Goal: Information Seeking & Learning: Learn about a topic

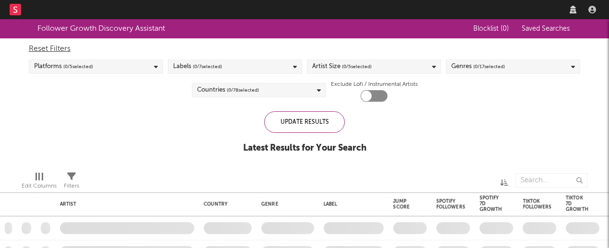
checkbox input "true"
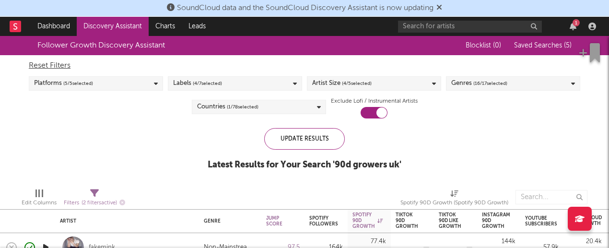
click at [442, 5] on icon at bounding box center [439, 7] width 6 height 8
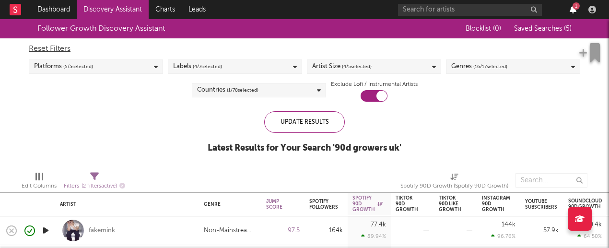
click at [570, 7] on icon "button" at bounding box center [572, 10] width 7 height 8
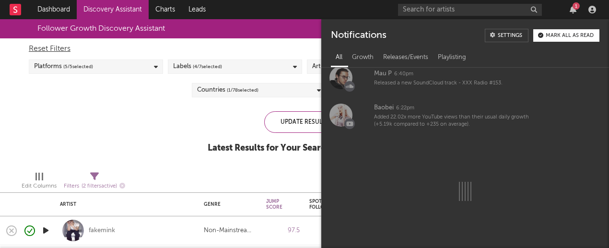
scroll to position [645, 0]
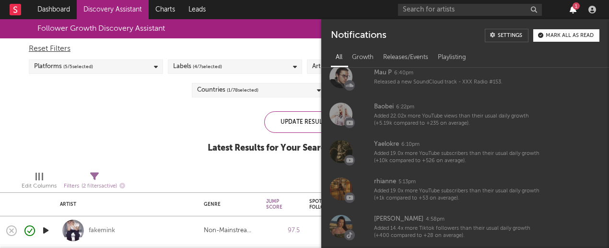
click at [573, 11] on icon "button" at bounding box center [572, 10] width 7 height 8
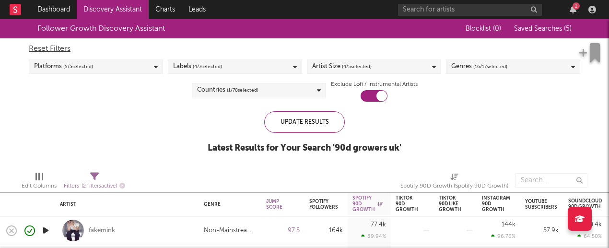
click at [440, 1] on div "1" at bounding box center [498, 9] width 201 height 19
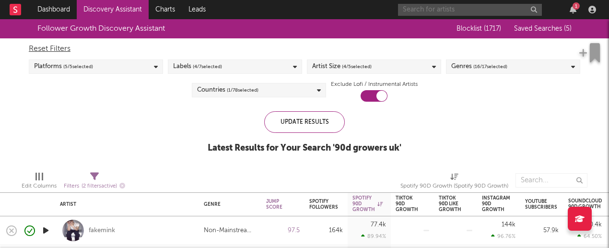
click at [436, 11] on input "text" at bounding box center [470, 10] width 144 height 12
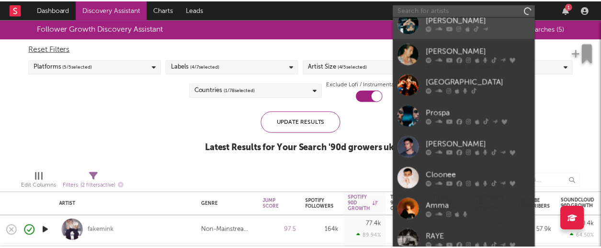
scroll to position [87, 0]
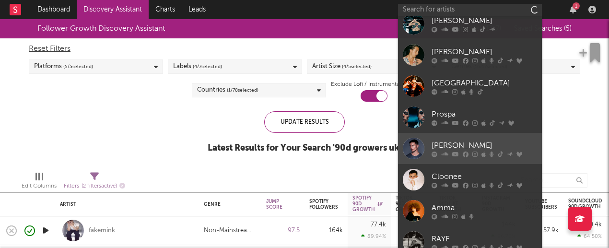
click at [454, 143] on div "[PERSON_NAME]" at bounding box center [483, 144] width 105 height 11
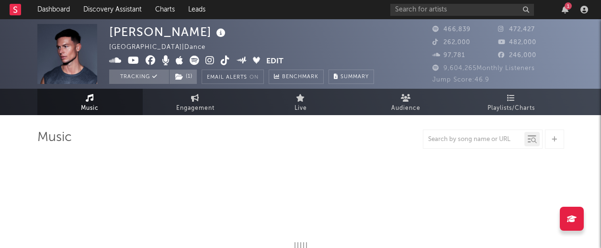
click at [566, 7] on div "1" at bounding box center [568, 5] width 7 height 7
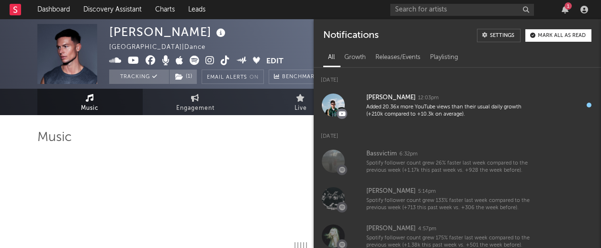
click at [566, 7] on div "1" at bounding box center [568, 5] width 7 height 7
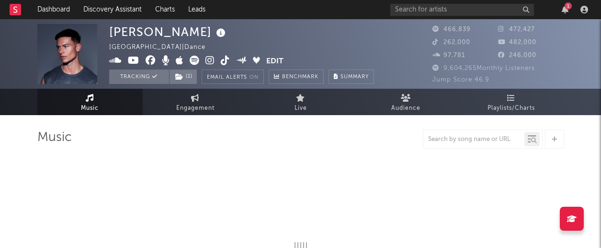
click at [319, 17] on nav "Dashboard Discovery Assistant Charts Leads 1" at bounding box center [300, 9] width 601 height 19
select select "6m"
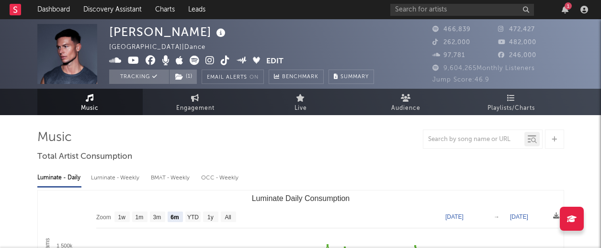
click at [210, 61] on icon at bounding box center [210, 61] width 9 height 10
click at [225, 59] on icon at bounding box center [225, 61] width 9 height 10
click at [566, 12] on icon "button" at bounding box center [565, 10] width 7 height 8
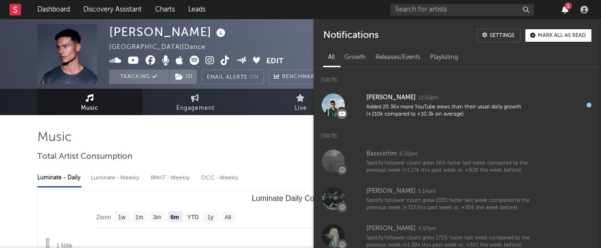
click at [566, 12] on icon "button" at bounding box center [565, 10] width 7 height 8
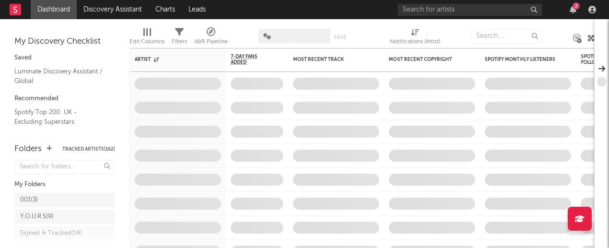
click at [573, 8] on div "2" at bounding box center [575, 5] width 7 height 7
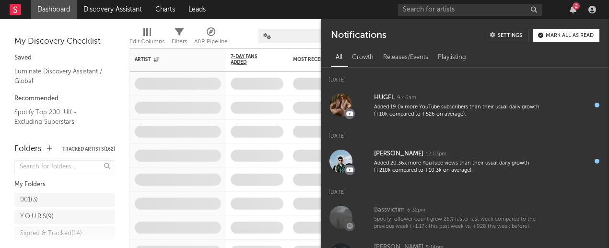
click at [573, 8] on div "2" at bounding box center [575, 5] width 7 height 7
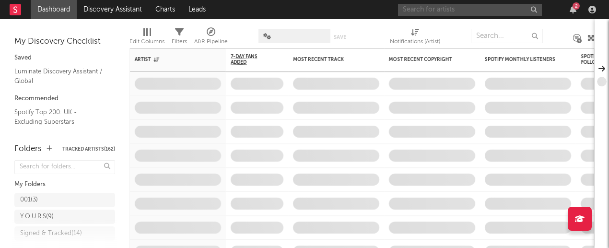
click at [432, 13] on input "text" at bounding box center [470, 10] width 144 height 12
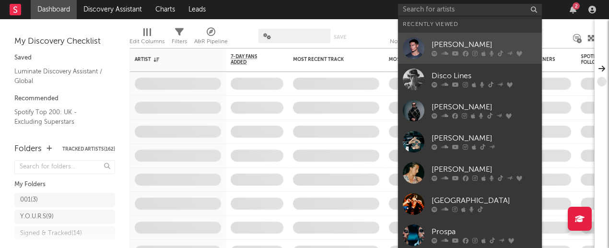
click at [448, 42] on div "[PERSON_NAME]" at bounding box center [483, 44] width 105 height 11
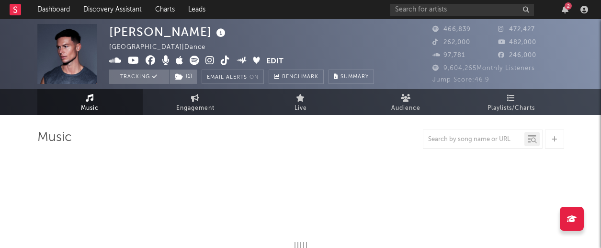
click at [210, 63] on icon at bounding box center [210, 61] width 9 height 10
select select "6m"
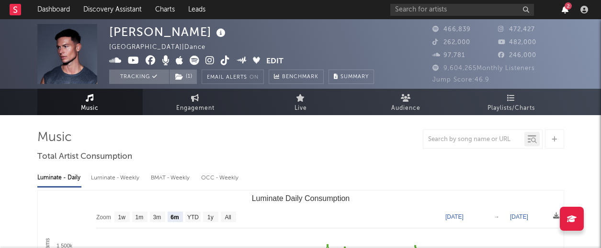
click at [563, 9] on icon "button" at bounding box center [565, 10] width 7 height 8
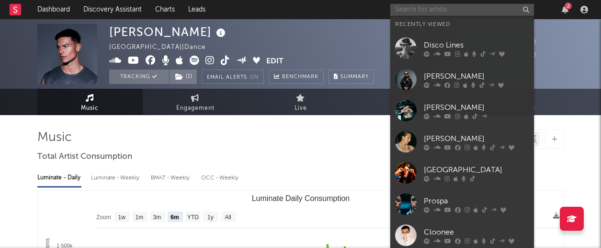
click at [399, 8] on input "text" at bounding box center [462, 10] width 144 height 12
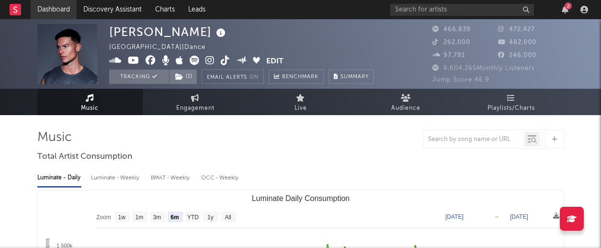
click at [49, 8] on link "Dashboard" at bounding box center [54, 9] width 46 height 19
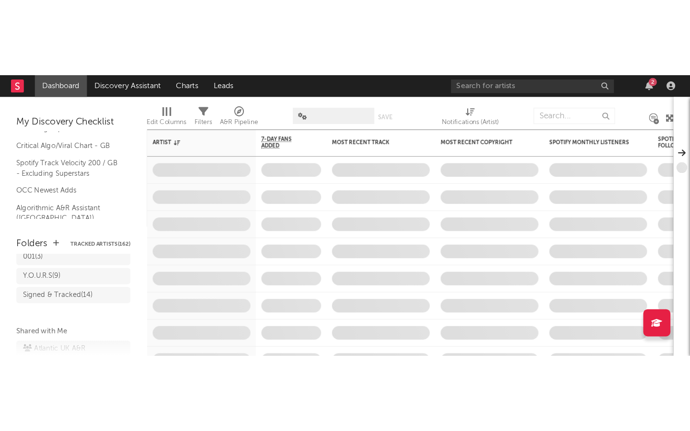
scroll to position [35, 0]
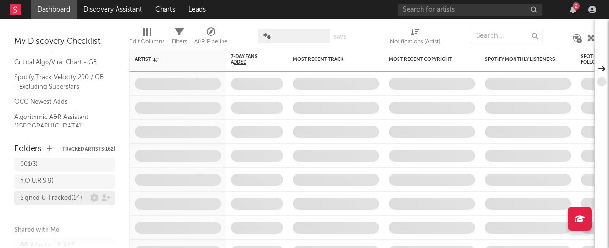
click at [60, 198] on div "Signed & Tracked ( 14 )" at bounding box center [51, 197] width 62 height 11
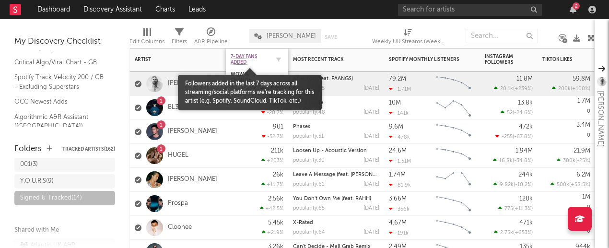
click at [251, 56] on span "7-Day Fans Added" at bounding box center [249, 59] width 38 height 11
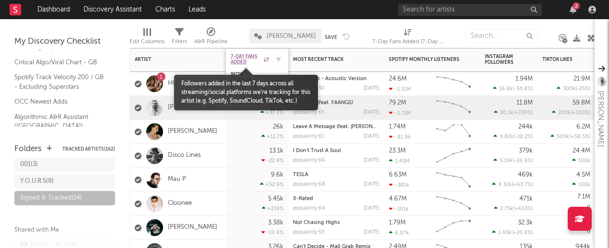
click at [244, 58] on span "7-Day Fans Added" at bounding box center [245, 59] width 31 height 11
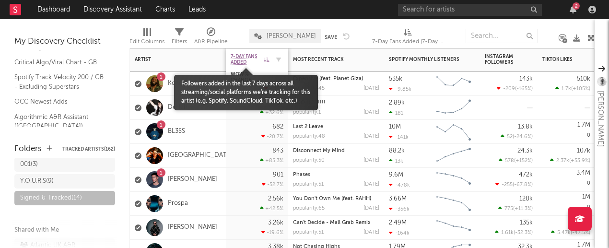
click at [244, 58] on span "7-Day Fans Added" at bounding box center [245, 59] width 31 height 11
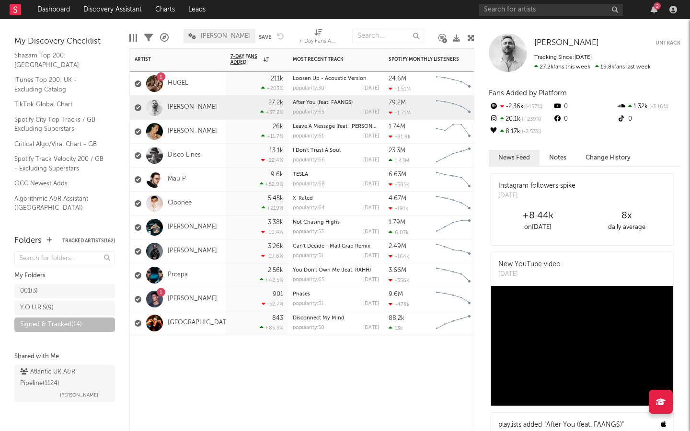
scroll to position [11, 0]
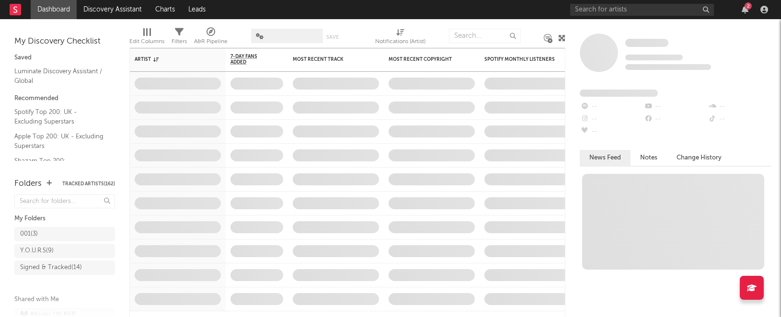
click at [748, 8] on div "2" at bounding box center [748, 5] width 7 height 7
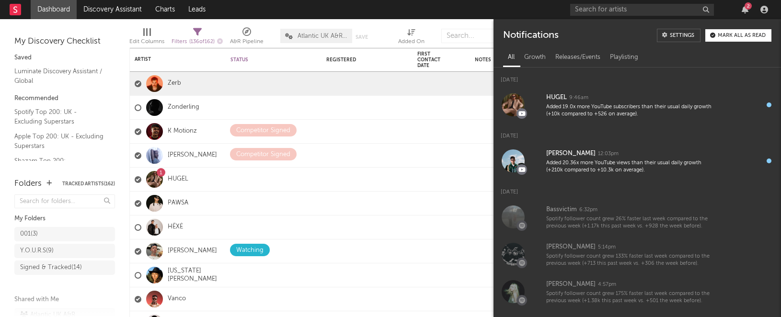
drag, startPoint x: 747, startPoint y: 8, endPoint x: 639, endPoint y: 1, distance: 108.5
click at [747, 8] on div "2" at bounding box center [748, 5] width 7 height 7
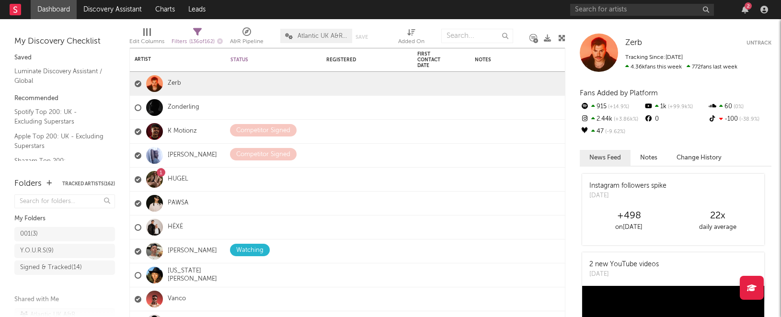
click at [627, 1] on div "2" at bounding box center [670, 9] width 201 height 19
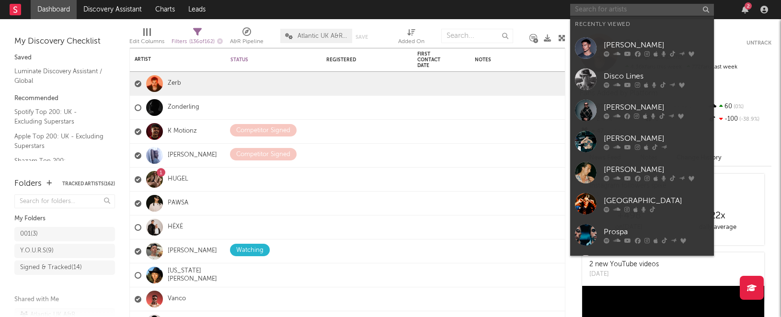
click at [621, 7] on input "text" at bounding box center [642, 10] width 144 height 12
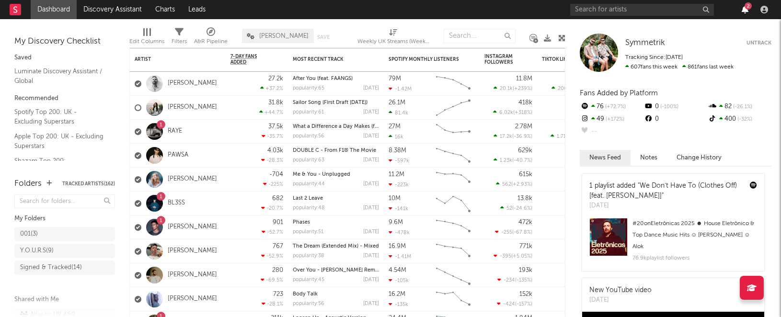
click at [748, 10] on icon "button" at bounding box center [745, 10] width 7 height 8
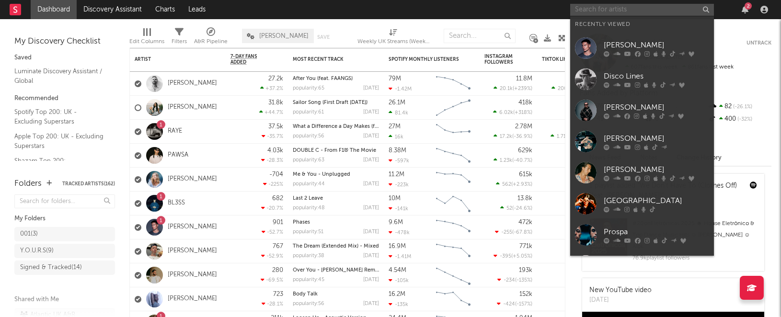
click at [631, 8] on input "text" at bounding box center [642, 10] width 144 height 12
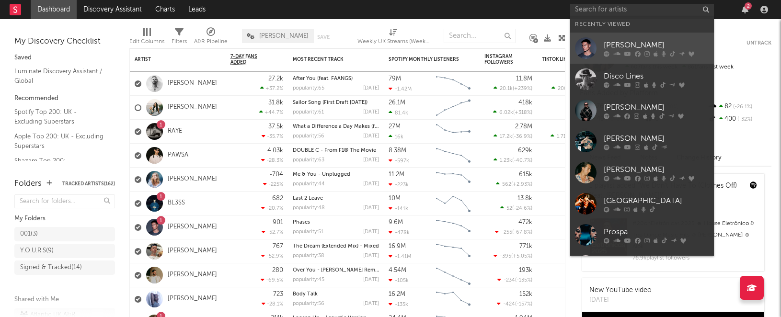
click at [622, 42] on div "[PERSON_NAME]" at bounding box center [656, 44] width 105 height 11
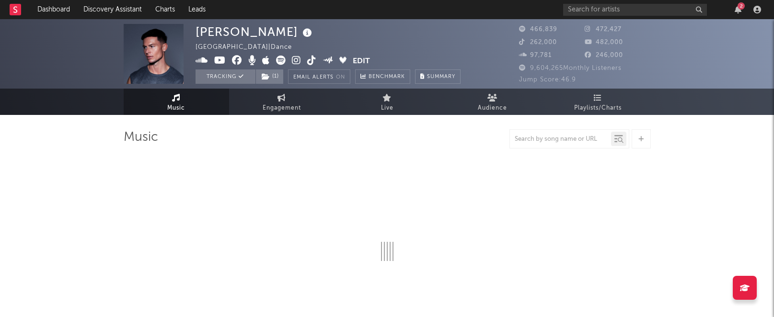
select select "6m"
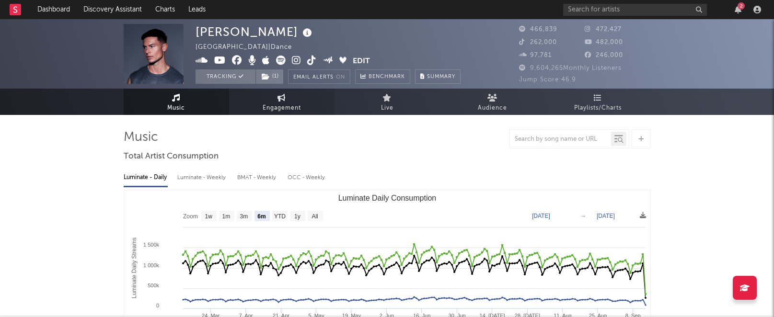
click at [288, 103] on span "Engagement" at bounding box center [282, 108] width 38 height 11
select select "1w"
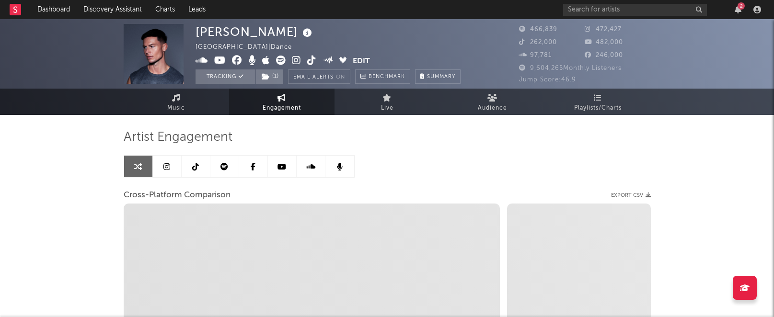
click at [202, 61] on icon at bounding box center [201, 61] width 12 height 10
select select "1m"
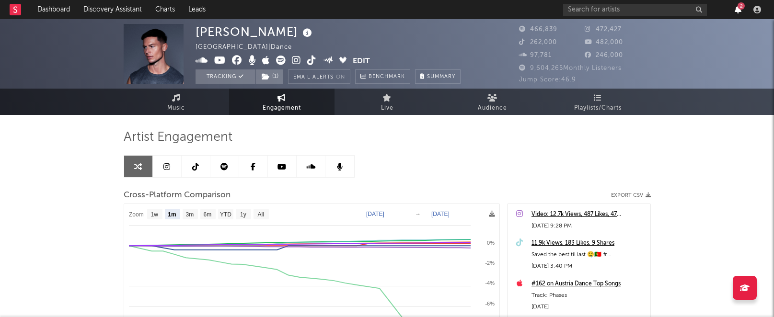
click at [738, 9] on icon "button" at bounding box center [738, 10] width 7 height 8
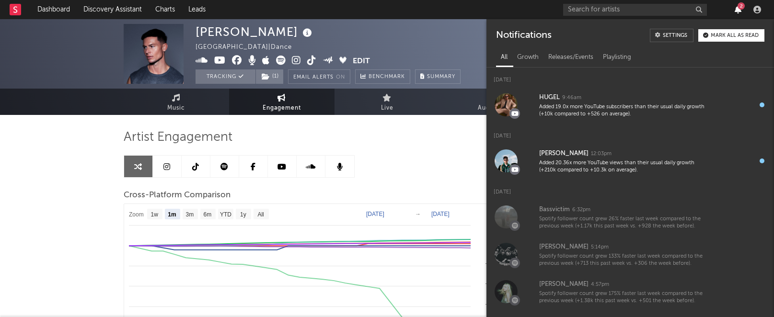
click at [736, 7] on icon "button" at bounding box center [738, 10] width 7 height 8
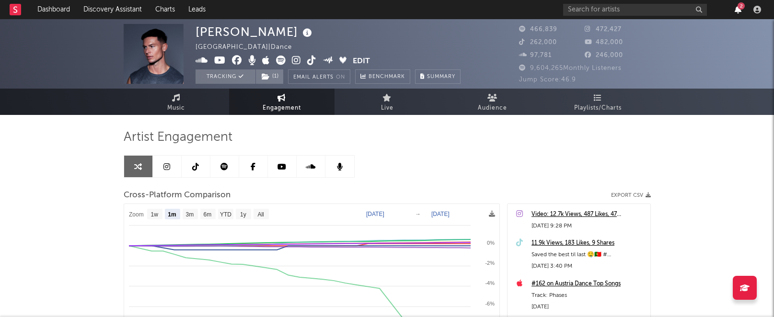
click at [735, 8] on icon "button" at bounding box center [738, 10] width 7 height 8
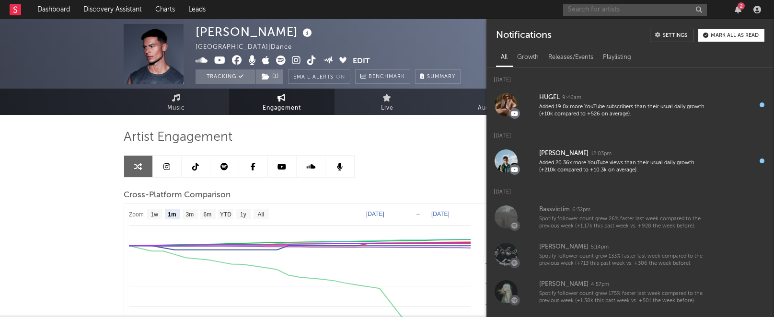
click at [592, 5] on input "text" at bounding box center [635, 10] width 144 height 12
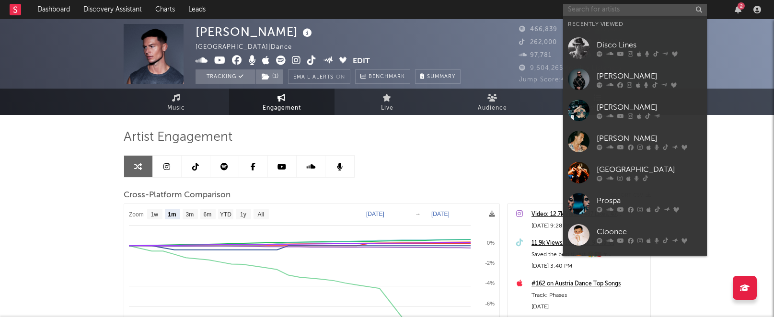
scroll to position [0, 0]
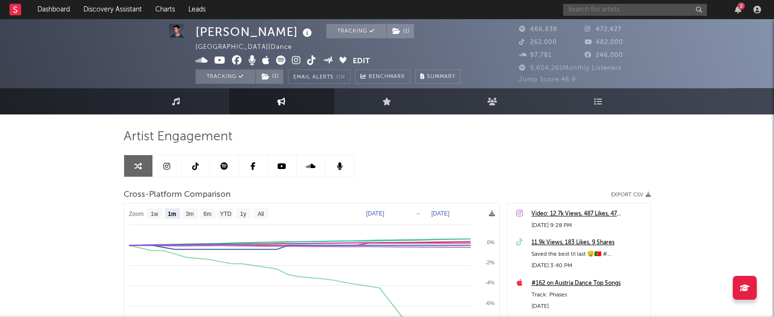
click at [593, 10] on input "text" at bounding box center [635, 10] width 144 height 12
click at [737, 9] on icon "button" at bounding box center [738, 10] width 7 height 8
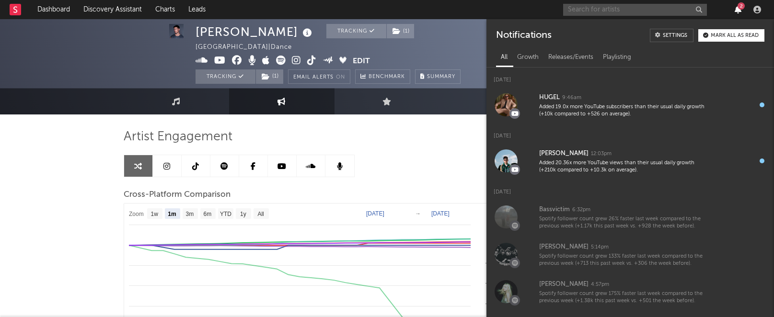
click at [737, 9] on icon "button" at bounding box center [738, 10] width 7 height 8
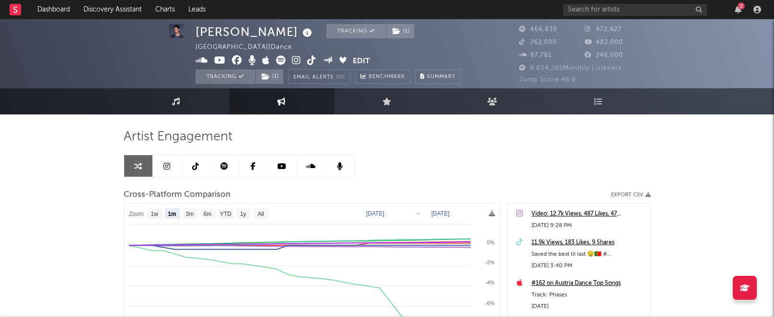
click at [655, 2] on div "2" at bounding box center [663, 9] width 201 height 19
click at [650, 6] on input "text" at bounding box center [635, 10] width 144 height 12
